Goal: Task Accomplishment & Management: Complete application form

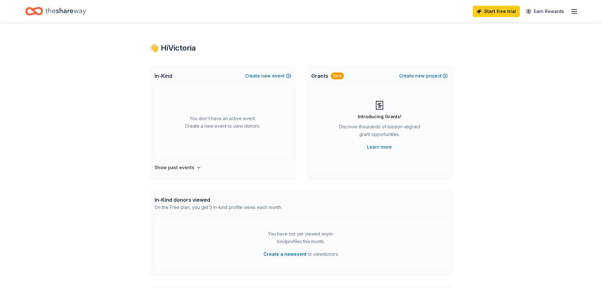
click at [575, 12] on icon "button" at bounding box center [574, 12] width 8 height 8
click at [501, 49] on link "Account" at bounding box center [499, 49] width 20 height 6
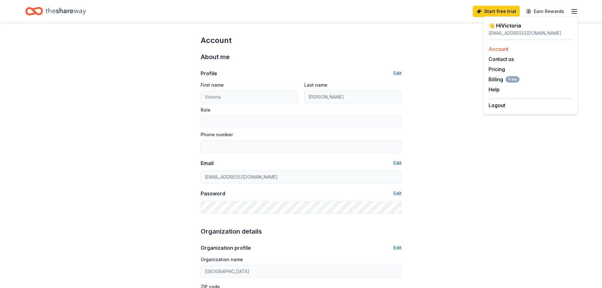
click at [504, 49] on link "Account" at bounding box center [499, 49] width 20 height 6
click at [400, 72] on button "Edit" at bounding box center [397, 74] width 8 height 8
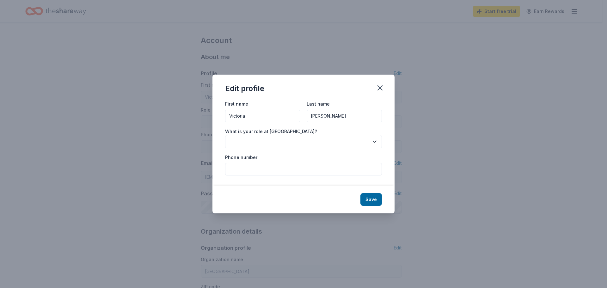
click at [312, 139] on button "button" at bounding box center [303, 141] width 157 height 13
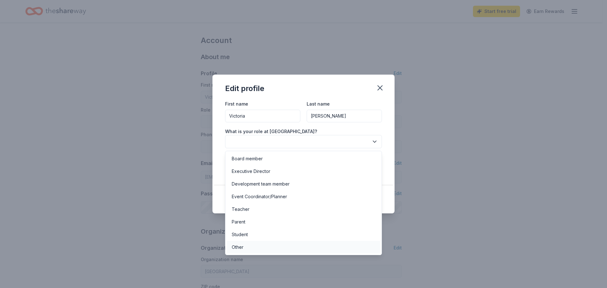
click at [231, 250] on div "Other" at bounding box center [304, 247] width 154 height 13
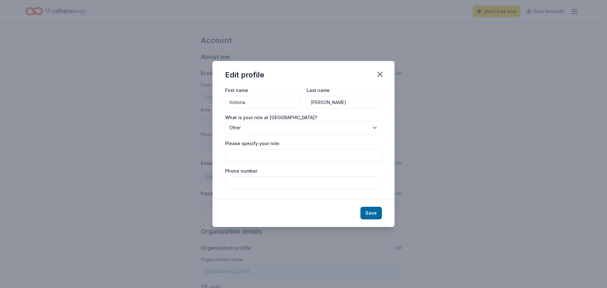
click at [258, 155] on input "Please specify your role:" at bounding box center [303, 155] width 157 height 13
type input "CCSPP Coordinator"
click at [265, 180] on input "Phone number" at bounding box center [303, 182] width 157 height 13
type input "5303292676"
click at [372, 215] on button "Save" at bounding box center [370, 213] width 21 height 13
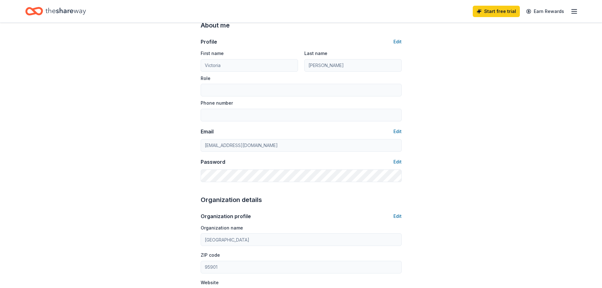
scroll to position [63, 0]
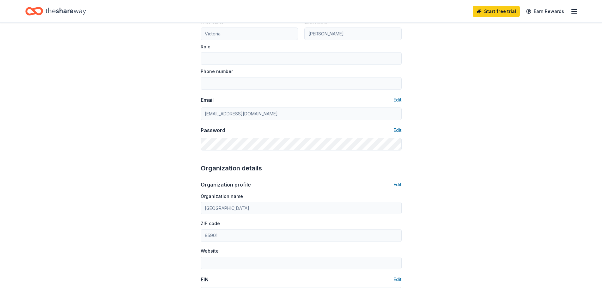
type input "CCSPP Coordinator"
type input "5303292676"
click at [400, 184] on button "Edit" at bounding box center [397, 185] width 8 height 8
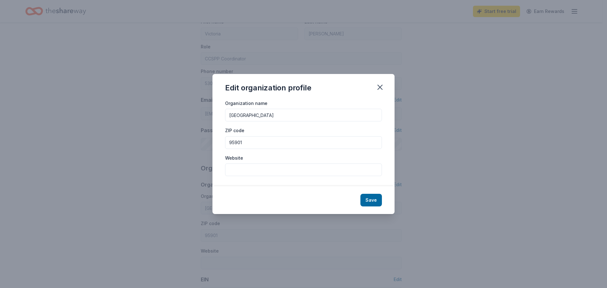
click at [284, 116] on input "[GEOGRAPHIC_DATA]" at bounding box center [303, 115] width 157 height 13
type input "[GEOGRAPHIC_DATA] PTO"
click at [275, 143] on input "95901" at bounding box center [303, 142] width 157 height 13
click at [369, 199] on button "Save" at bounding box center [370, 200] width 21 height 13
click at [372, 199] on div "Save" at bounding box center [303, 200] width 182 height 28
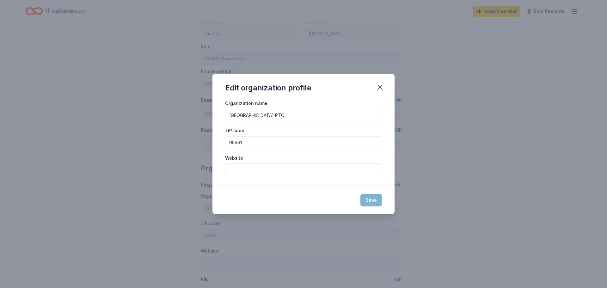
click at [359, 165] on input "Website" at bounding box center [303, 169] width 157 height 13
click at [331, 136] on div "ZIP code 95961" at bounding box center [303, 137] width 157 height 22
click at [331, 139] on input "95961" at bounding box center [303, 142] width 157 height 13
type input "95961"
click at [369, 199] on button "Save" at bounding box center [370, 200] width 21 height 13
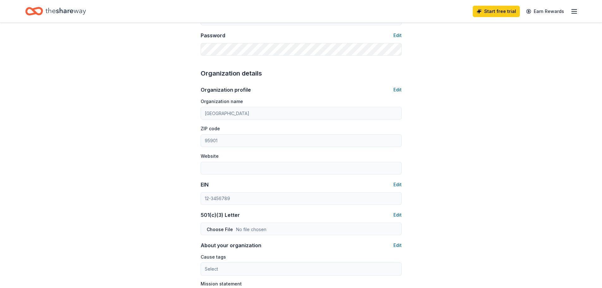
scroll to position [221, 0]
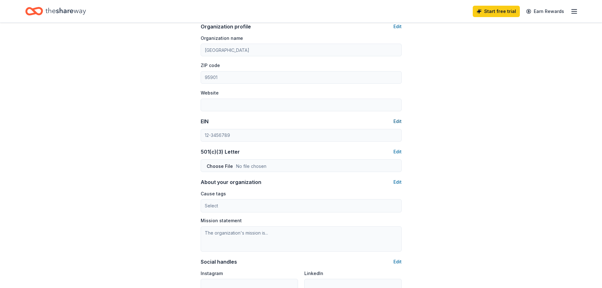
click at [395, 120] on button "Edit" at bounding box center [397, 122] width 8 height 8
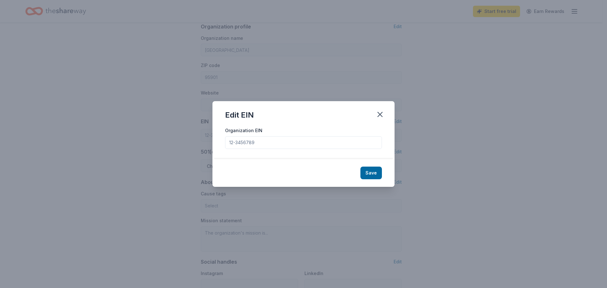
click at [304, 141] on input "Organization EIN" at bounding box center [303, 142] width 157 height 13
type input "[GEOGRAPHIC_DATA] PTO"
type input "95961"
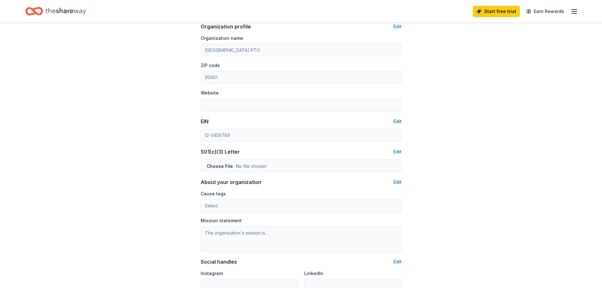
click at [397, 121] on button "Edit" at bounding box center [397, 122] width 8 height 8
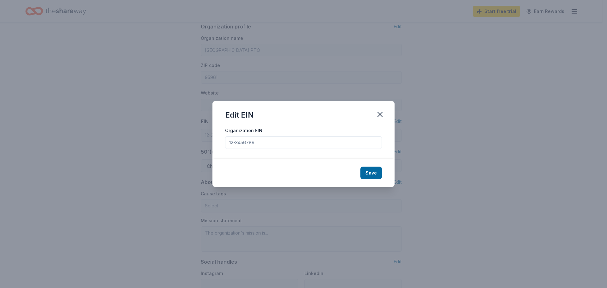
click at [273, 144] on input "Organization EIN" at bounding box center [303, 142] width 157 height 13
type input "[US_EMPLOYER_IDENTIFICATION_NUMBER]"
click at [370, 176] on button "Save" at bounding box center [370, 173] width 21 height 13
type input "[US_EMPLOYER_IDENTIFICATION_NUMBER]"
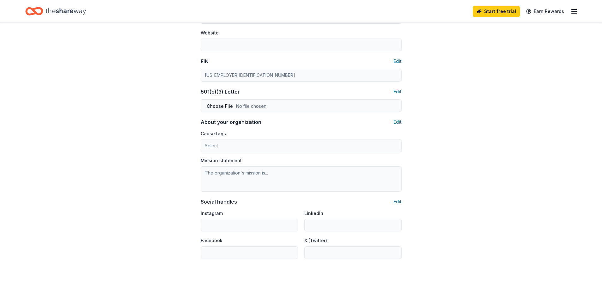
scroll to position [344, 0]
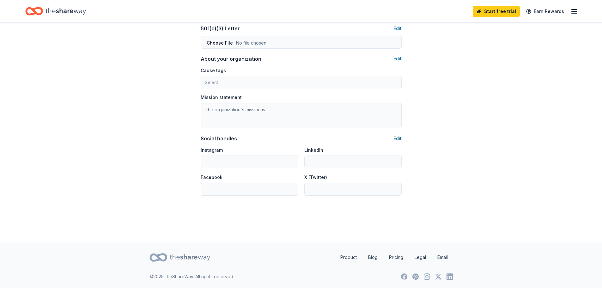
click at [397, 138] on button "Edit" at bounding box center [397, 139] width 8 height 8
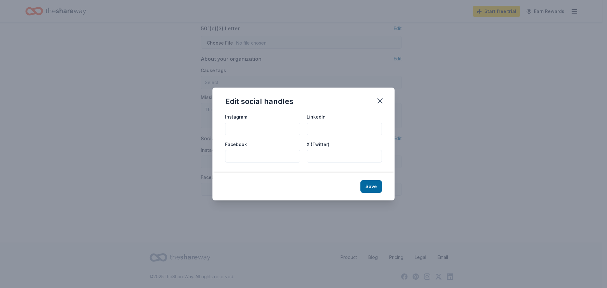
click at [247, 157] on input "Facebook" at bounding box center [262, 156] width 75 height 13
type input "[GEOGRAPHIC_DATA] PTO"
click at [367, 188] on button "Save" at bounding box center [370, 186] width 21 height 13
type input "[GEOGRAPHIC_DATA] PTO"
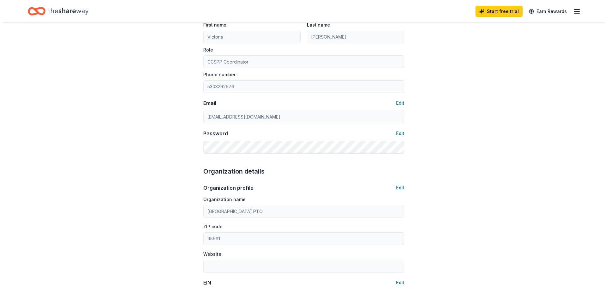
scroll to position [0, 0]
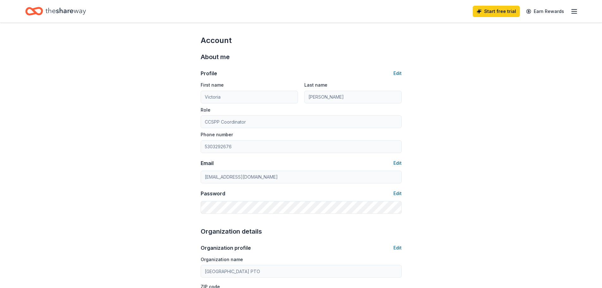
click at [38, 12] on icon "Home" at bounding box center [34, 11] width 18 height 15
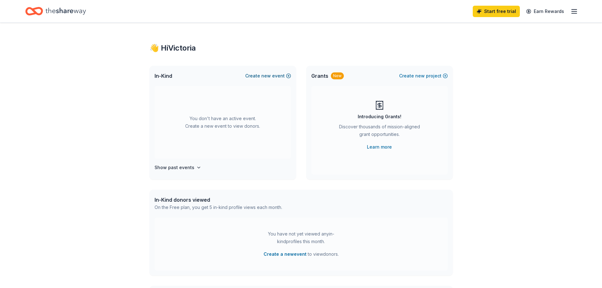
click at [288, 76] on button "Create new event" at bounding box center [268, 76] width 46 height 8
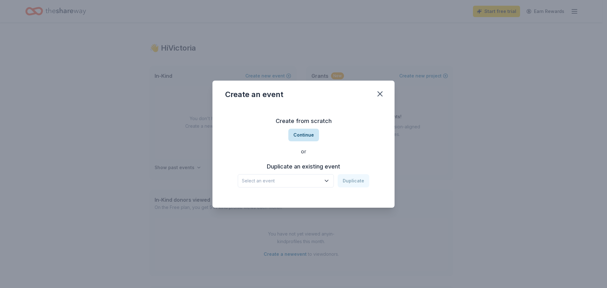
click at [304, 137] on button "Continue" at bounding box center [303, 135] width 31 height 13
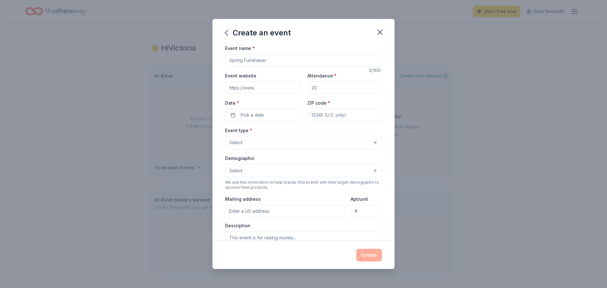
click at [271, 60] on input "Event name *" at bounding box center [303, 60] width 157 height 13
type input "Trunk or Treat Fall Festival"
click at [275, 91] on input "Event website" at bounding box center [262, 87] width 75 height 13
click at [315, 89] on input "Attendance *" at bounding box center [344, 87] width 75 height 13
type input "250"
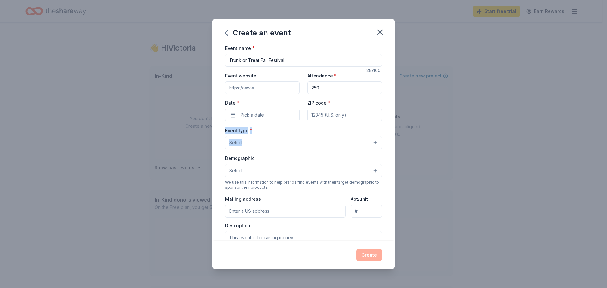
drag, startPoint x: 245, startPoint y: 129, endPoint x: 250, endPoint y: 142, distance: 14.2
click at [250, 142] on div "Event name * Trunk or Treat Fall Festival 28 /100 Event website Attendance * 25…" at bounding box center [303, 190] width 157 height 292
click at [271, 118] on button "Pick a date" at bounding box center [262, 115] width 75 height 13
click at [288, 209] on button "31" at bounding box center [283, 210] width 11 height 11
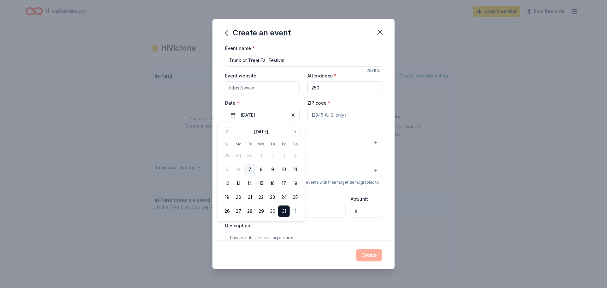
click at [327, 113] on input "ZIP code *" at bounding box center [344, 115] width 75 height 13
type input "95961"
type input "[STREET_ADDRESS]"
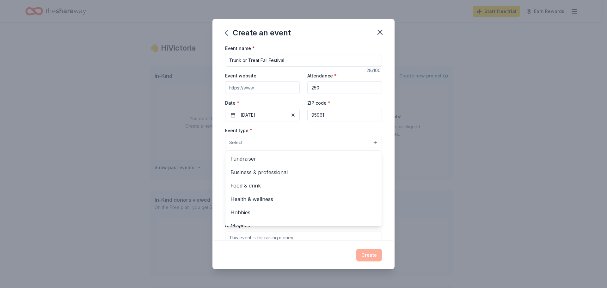
click at [245, 143] on button "Select" at bounding box center [303, 142] width 157 height 13
click at [241, 162] on span "Fundraiser" at bounding box center [303, 159] width 146 height 8
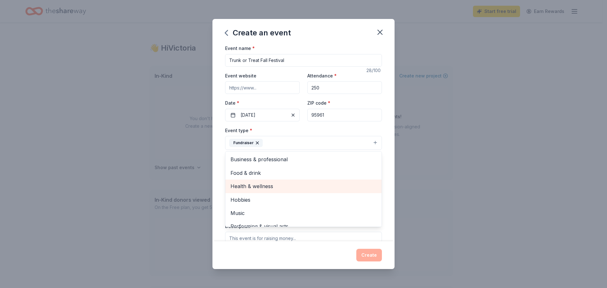
scroll to position [8, 0]
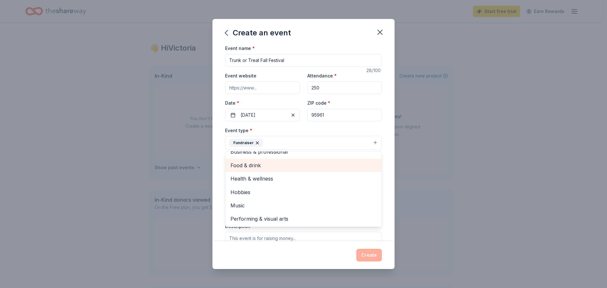
click at [255, 167] on span "Food & drink" at bounding box center [303, 165] width 146 height 8
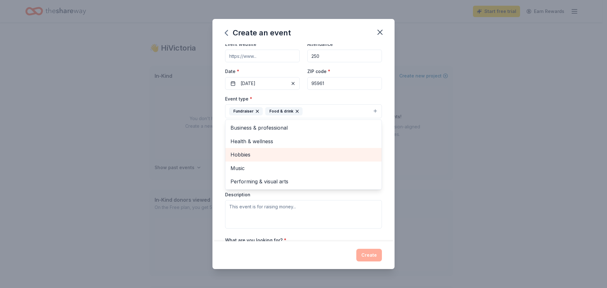
scroll to position [63, 0]
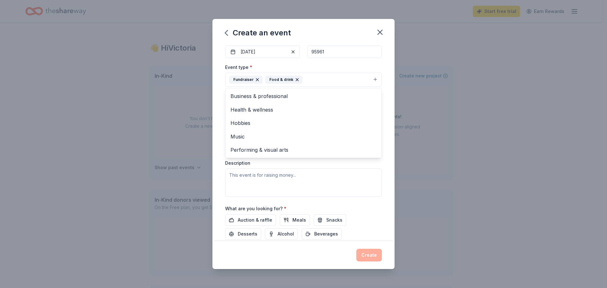
click at [210, 121] on div "Create an event Event name * Trunk or Treat Fall Festival 28 /100 Event website…" at bounding box center [303, 144] width 607 height 288
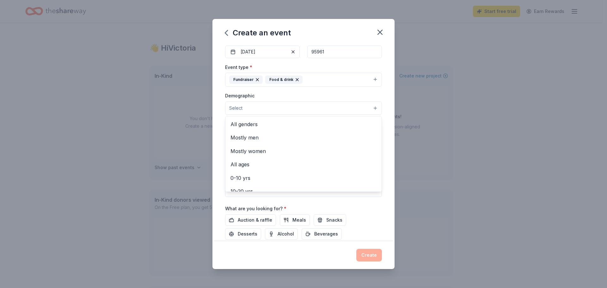
click at [248, 112] on button "Select" at bounding box center [303, 107] width 157 height 13
click at [257, 125] on span "All genders" at bounding box center [303, 124] width 146 height 8
click at [219, 125] on div "Event name * Trunk or Treat Fall Festival 28 /100 Event website Attendance * 25…" at bounding box center [303, 142] width 182 height 197
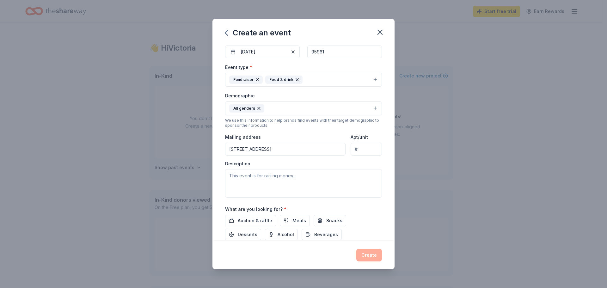
click at [280, 101] on button "All genders" at bounding box center [303, 108] width 157 height 14
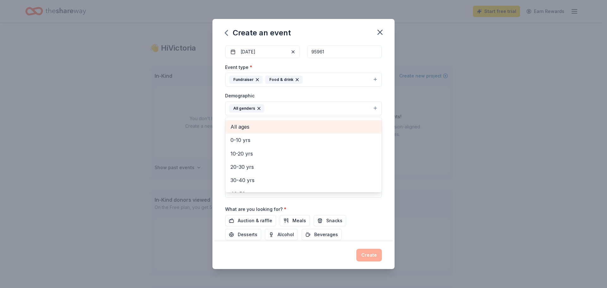
scroll to position [0, 0]
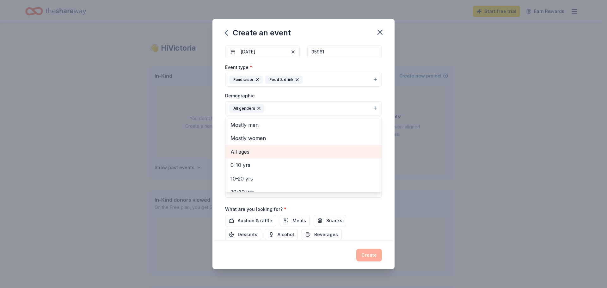
click at [260, 150] on span "All ages" at bounding box center [303, 152] width 146 height 8
click at [216, 130] on div "Event name * Trunk or Treat Fall Festival 28 /100 Event website Attendance * 25…" at bounding box center [303, 142] width 182 height 197
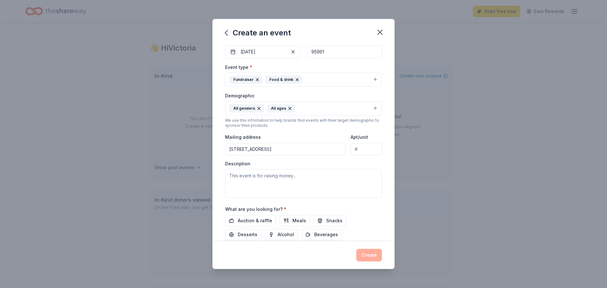
click at [354, 151] on input "Apt/unit" at bounding box center [365, 149] width 31 height 13
click at [310, 178] on textarea at bounding box center [303, 183] width 157 height 28
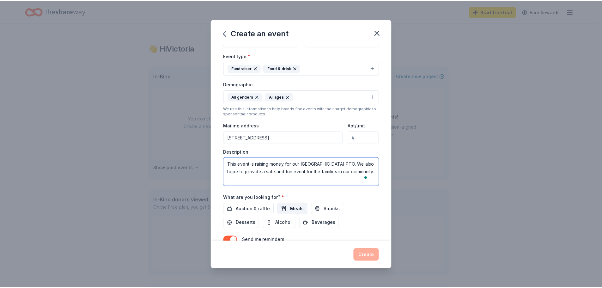
scroll to position [107, 0]
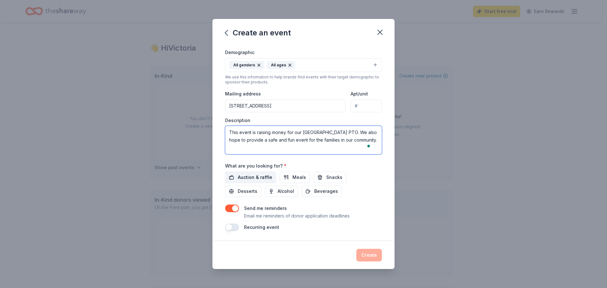
type textarea "This event is raising money for our [GEOGRAPHIC_DATA] PTO. We also hope to prov…"
click at [259, 178] on span "Auction & raffle" at bounding box center [255, 178] width 34 height 8
click at [378, 255] on button "Create" at bounding box center [369, 255] width 26 height 13
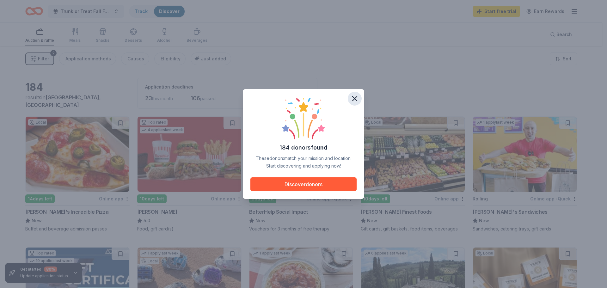
click at [355, 98] on icon "button" at bounding box center [354, 98] width 9 height 9
